Goal: Check status: Check status

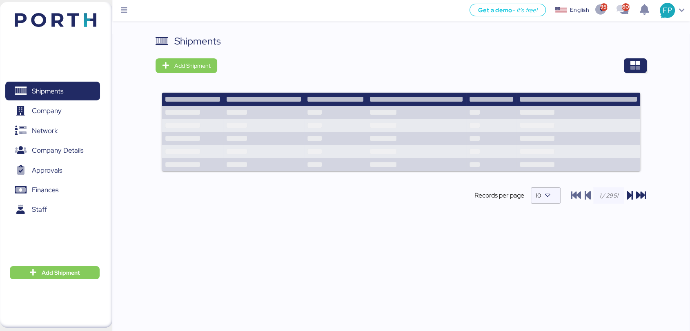
click at [628, 75] on div "Shipments Add Shipment Records per page 10" at bounding box center [400, 126] width 491 height 184
click at [640, 64] on span "button" at bounding box center [634, 65] width 23 height 15
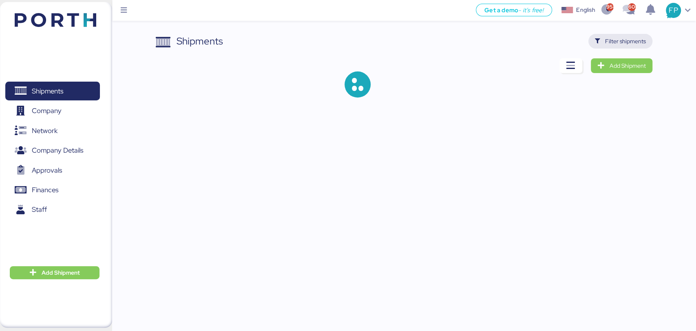
click at [610, 40] on span "Filter shipments" at bounding box center [625, 41] width 41 height 10
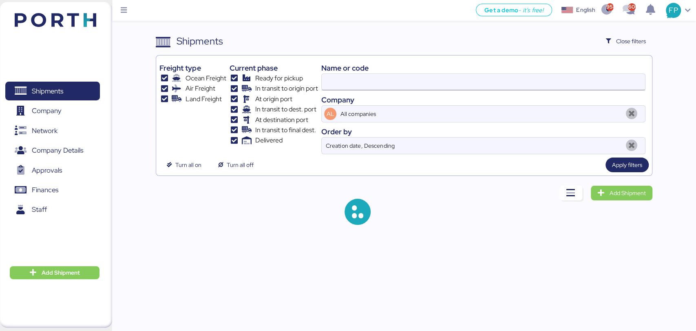
click at [347, 79] on input at bounding box center [483, 82] width 323 height 16
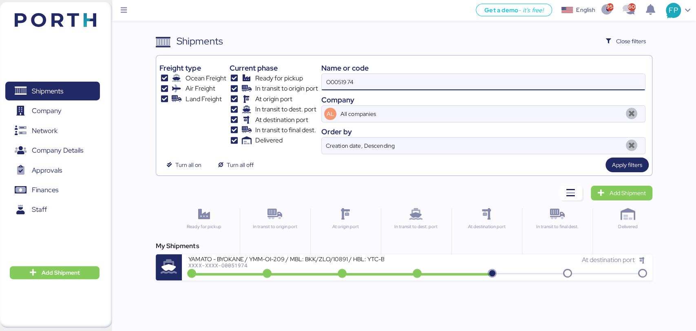
click at [343, 76] on input "O0051974" at bounding box center [483, 82] width 323 height 16
paste input "2024"
type input "O0052024"
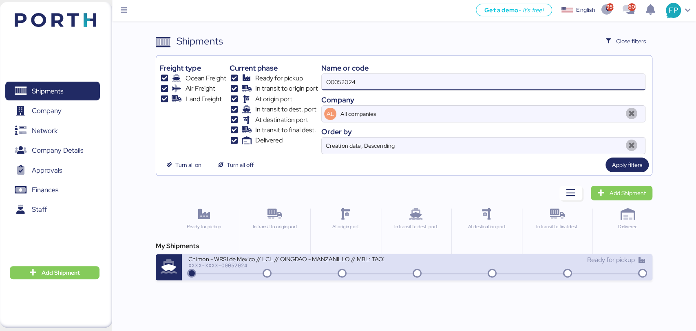
click at [301, 260] on div "Chimon - WRSI de Mexico // LCL // QINGDAO - MANZANILLO // MBL: TAOZLO11722 - HB…" at bounding box center [287, 258] width 196 height 7
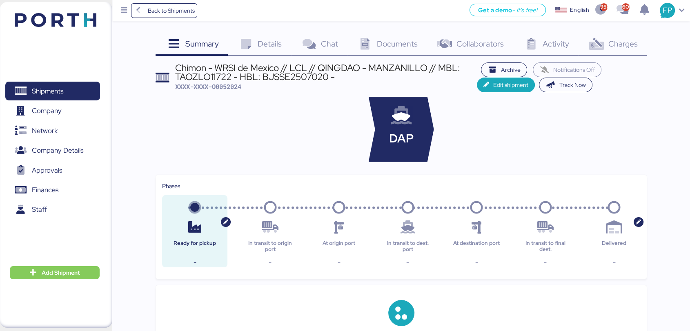
click at [621, 43] on span "Charges" at bounding box center [622, 43] width 29 height 11
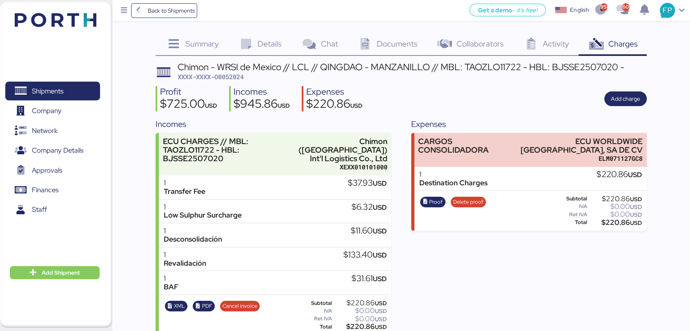
click at [231, 76] on span "XXXX-XXXX-O0052024" at bounding box center [210, 77] width 66 height 8
copy span "O0052024"
